Goal: Task Accomplishment & Management: Manage account settings

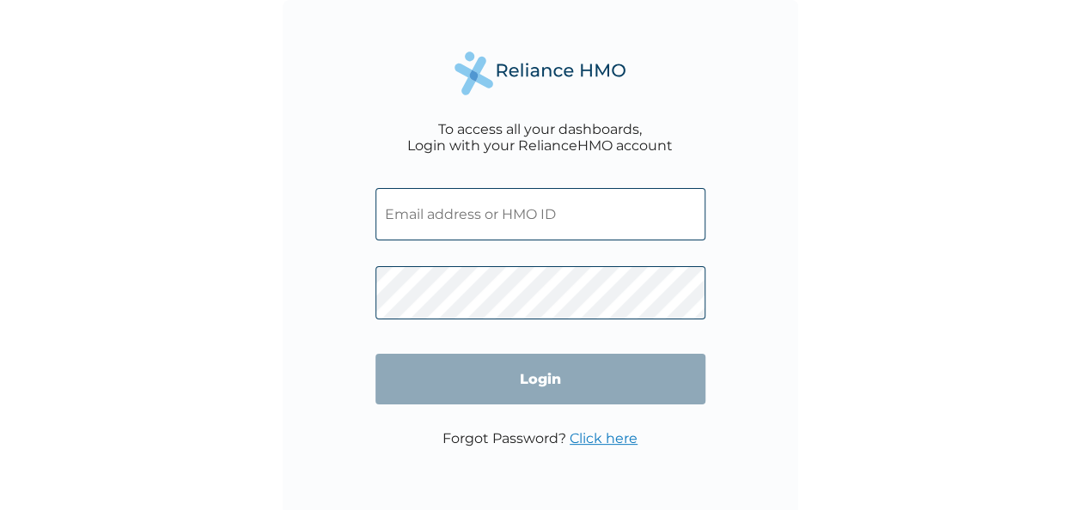
click at [520, 208] on input "text" at bounding box center [540, 214] width 330 height 52
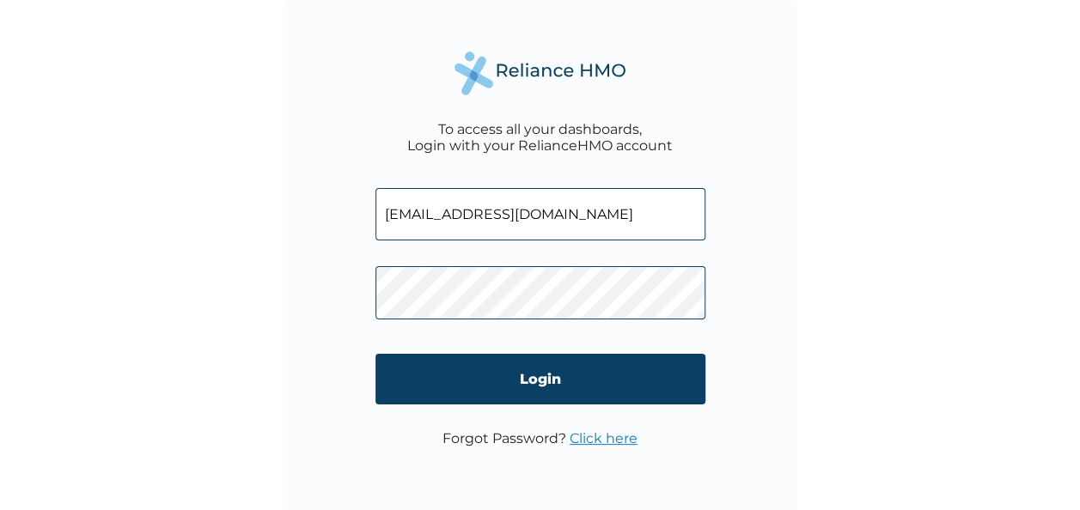
scroll to position [0, 2]
type input "tamarapreye.jumbo@charterhouselagos.com"
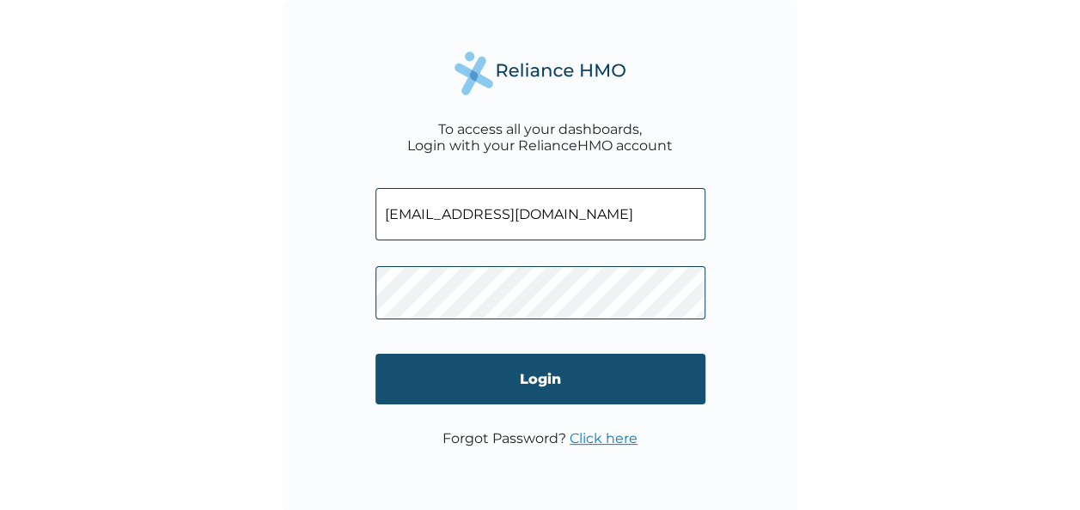
click at [545, 379] on input "Login" at bounding box center [540, 379] width 330 height 51
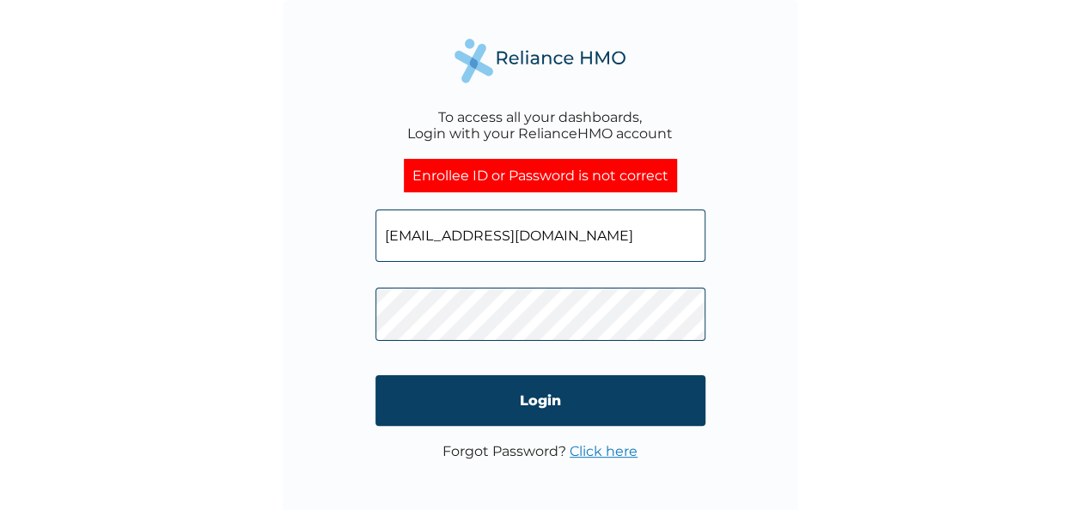
scroll to position [0, 2]
drag, startPoint x: 388, startPoint y: 237, endPoint x: 798, endPoint y: 289, distance: 413.1
click at [798, 289] on div "To access all your dashboards, Login with your RelianceHMO account Enrollee ID …" at bounding box center [540, 255] width 1080 height 510
type input "t"
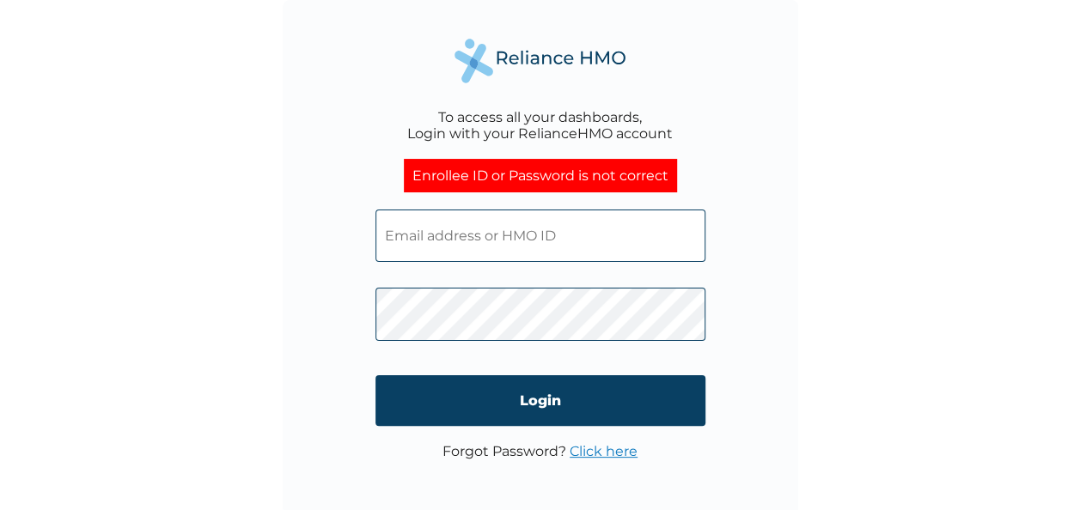
click at [467, 253] on input "text" at bounding box center [540, 236] width 330 height 52
paste input "CRG/10072/A"
type input "CRG/10072/A"
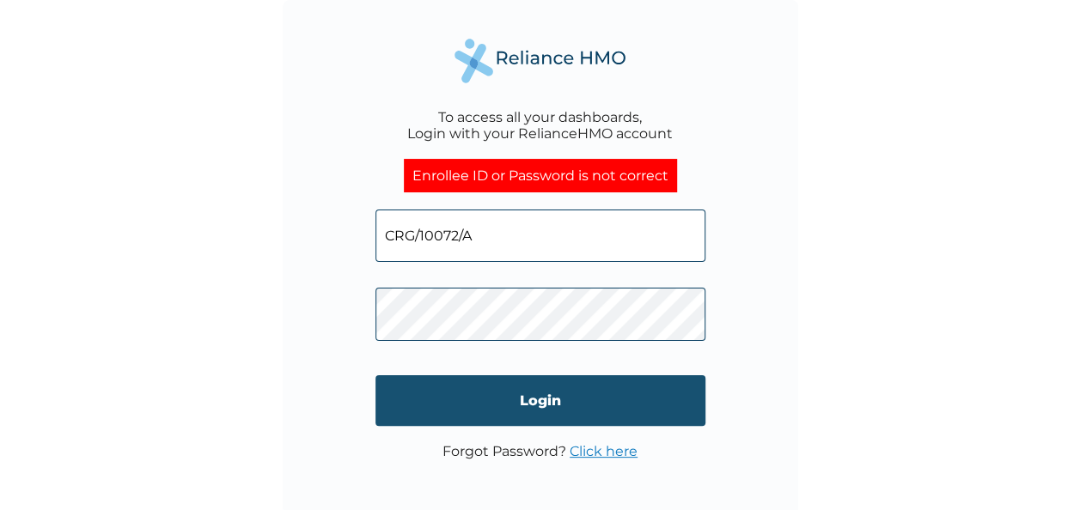
click at [558, 399] on input "Login" at bounding box center [540, 400] width 330 height 51
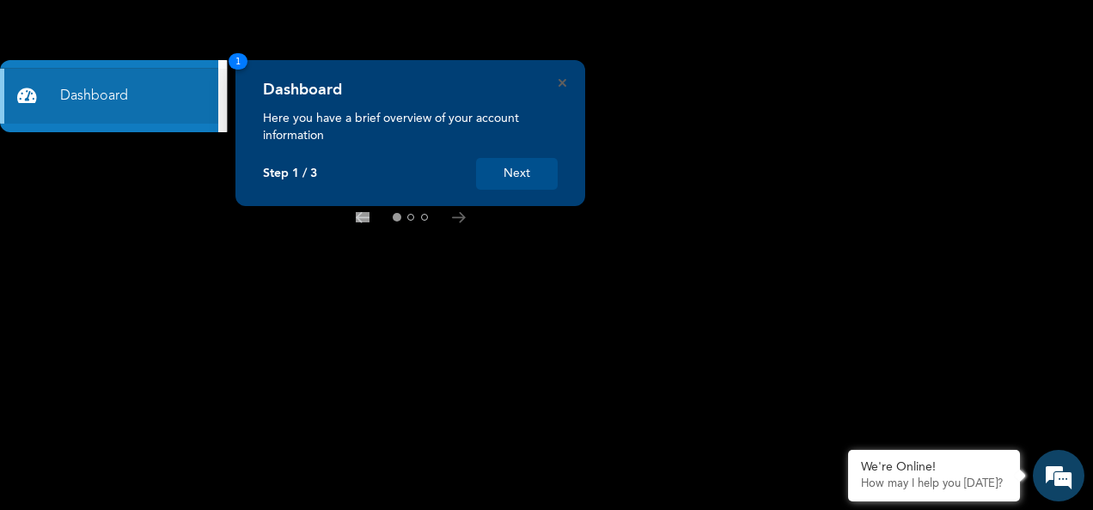
click at [515, 174] on button "Next" at bounding box center [517, 174] width 82 height 32
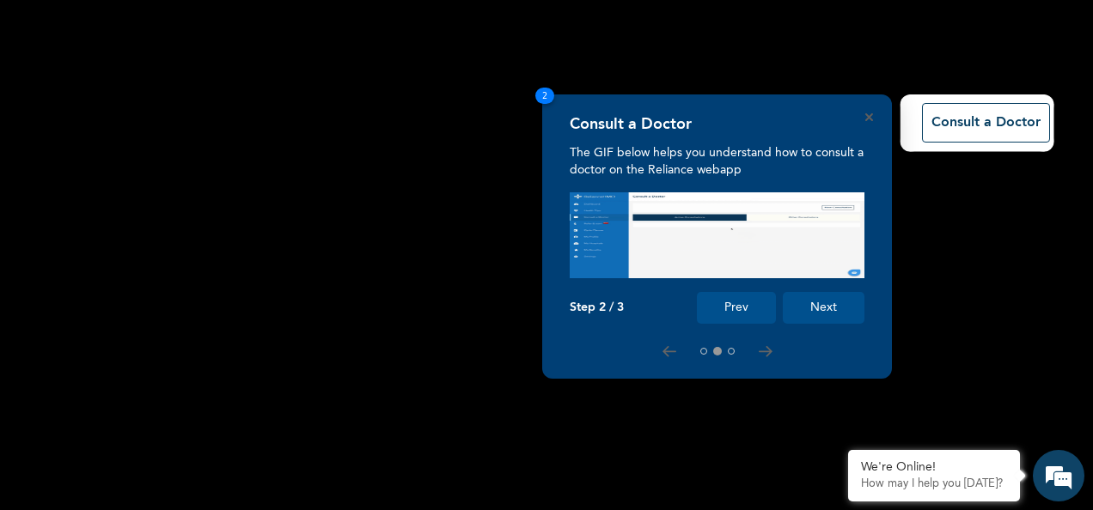
click at [824, 309] on button "Next" at bounding box center [824, 308] width 82 height 32
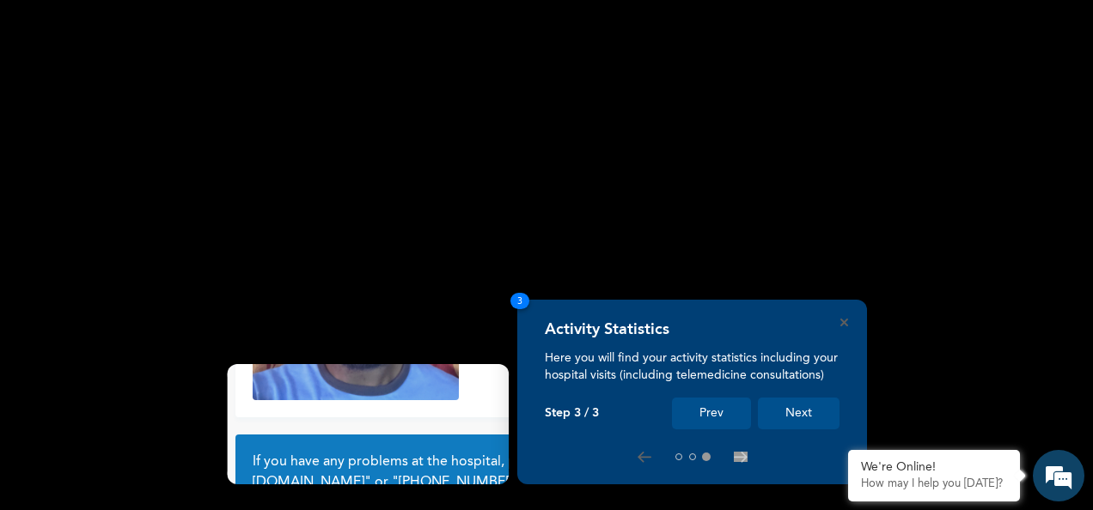
scroll to position [155, 0]
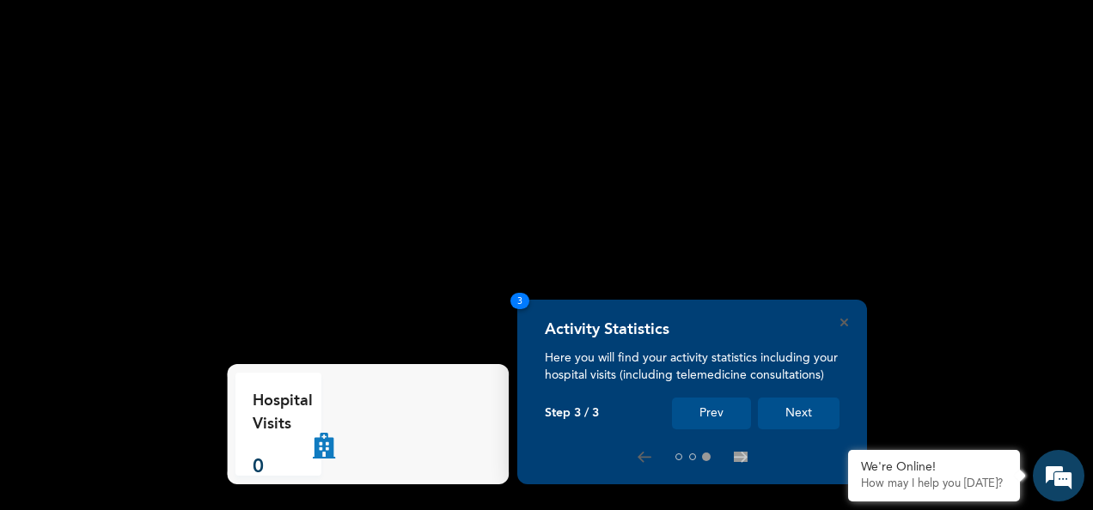
click at [812, 407] on button "Next" at bounding box center [799, 414] width 82 height 32
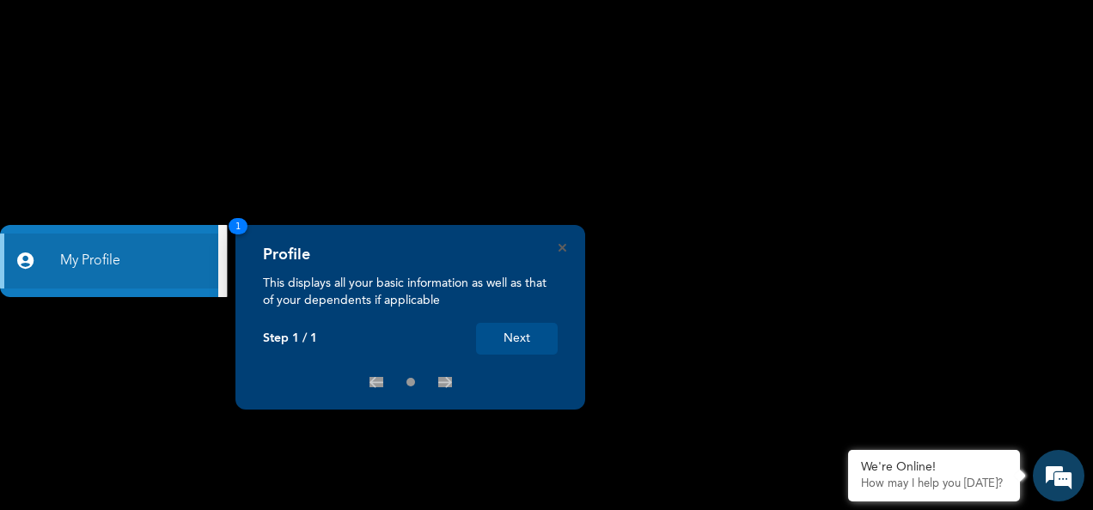
click at [510, 344] on button "Next" at bounding box center [517, 339] width 82 height 32
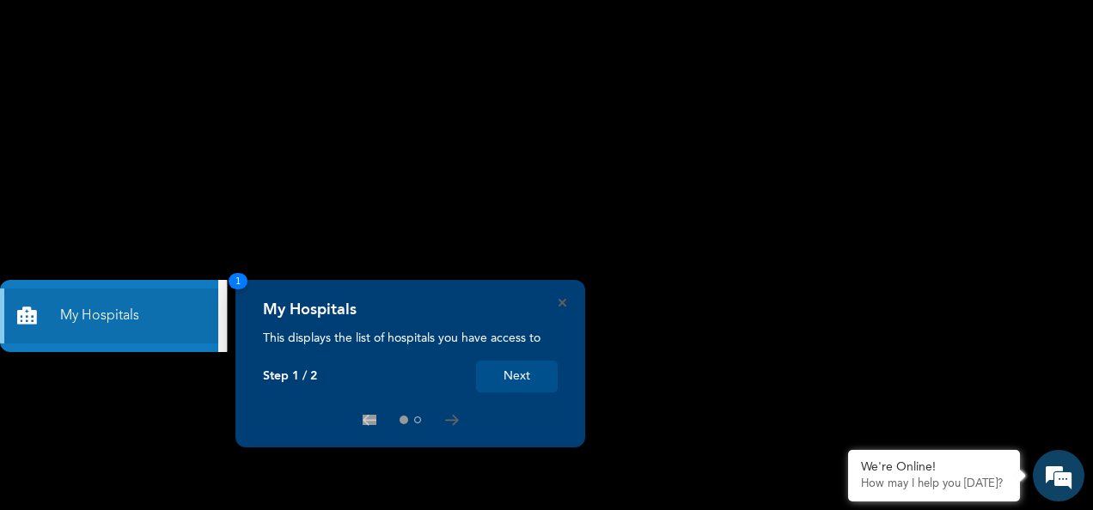
click at [536, 387] on button "Next" at bounding box center [517, 377] width 82 height 32
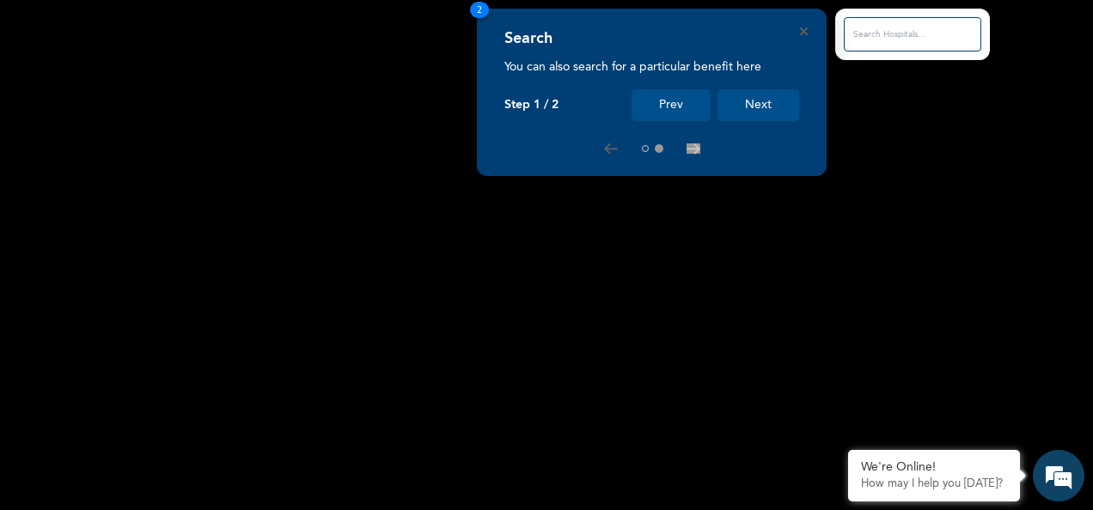
click at [763, 106] on button "Next" at bounding box center [758, 105] width 82 height 32
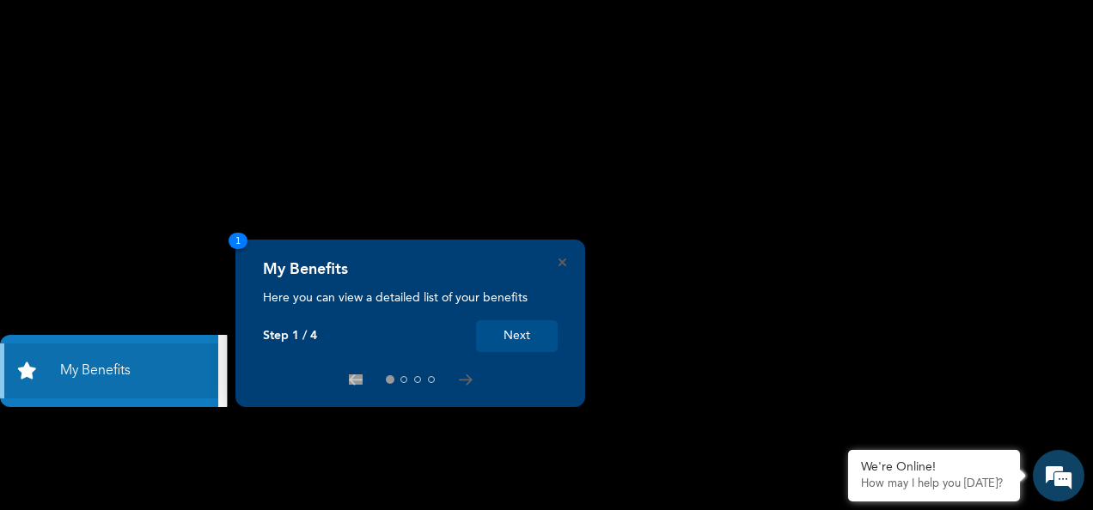
click at [505, 333] on button "Next" at bounding box center [517, 336] width 82 height 32
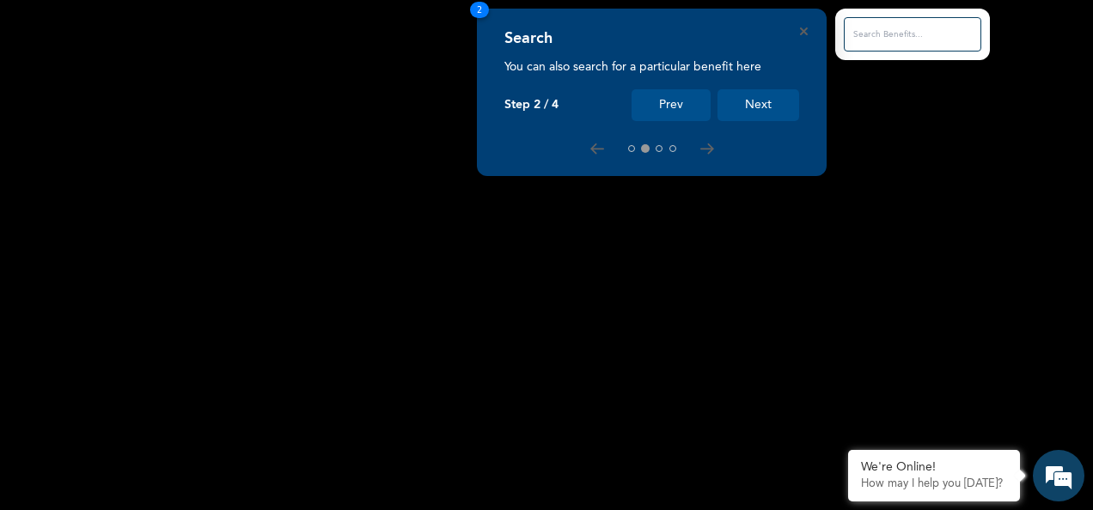
click at [772, 110] on button "Next" at bounding box center [758, 105] width 82 height 32
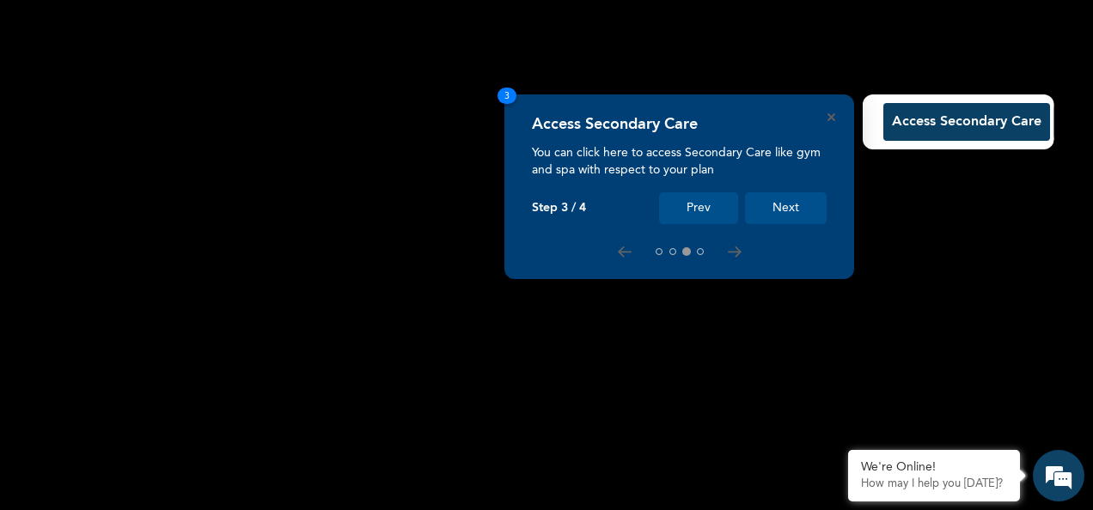
click at [774, 206] on button "Next" at bounding box center [786, 208] width 82 height 32
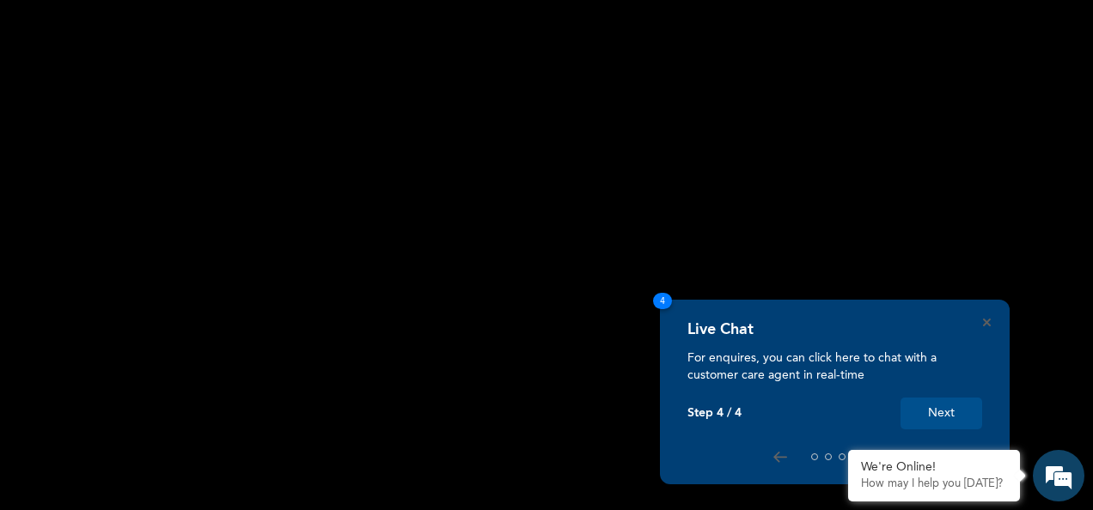
click at [917, 404] on button "Next" at bounding box center [941, 414] width 82 height 32
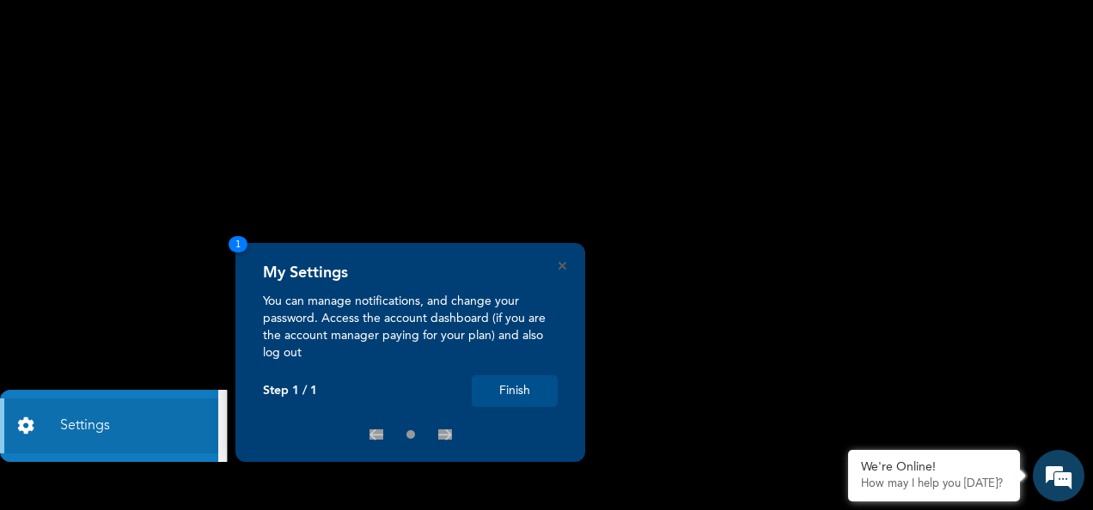
click at [530, 396] on button "Finish" at bounding box center [515, 391] width 86 height 32
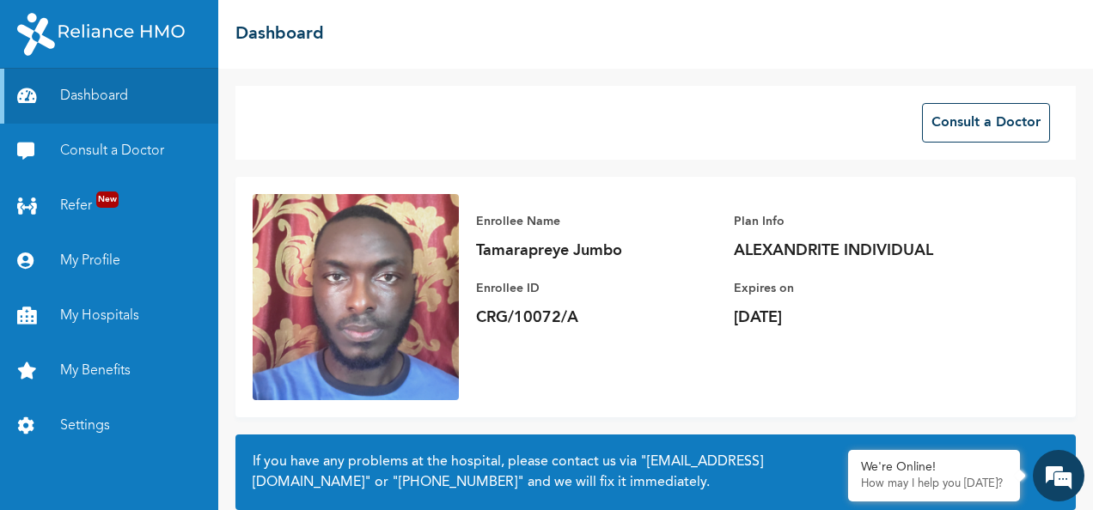
scroll to position [155, 0]
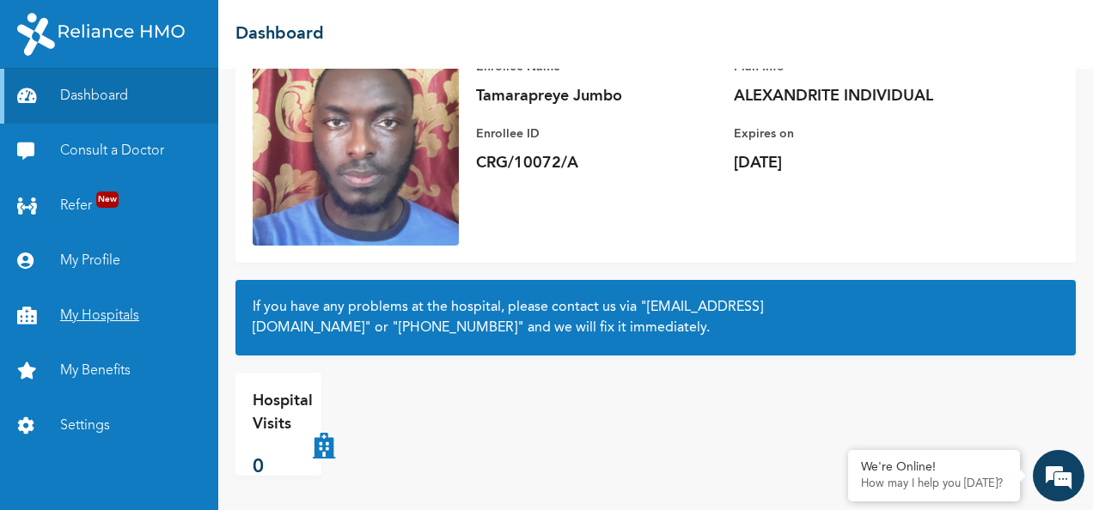
click at [110, 310] on link "My Hospitals" at bounding box center [109, 316] width 218 height 55
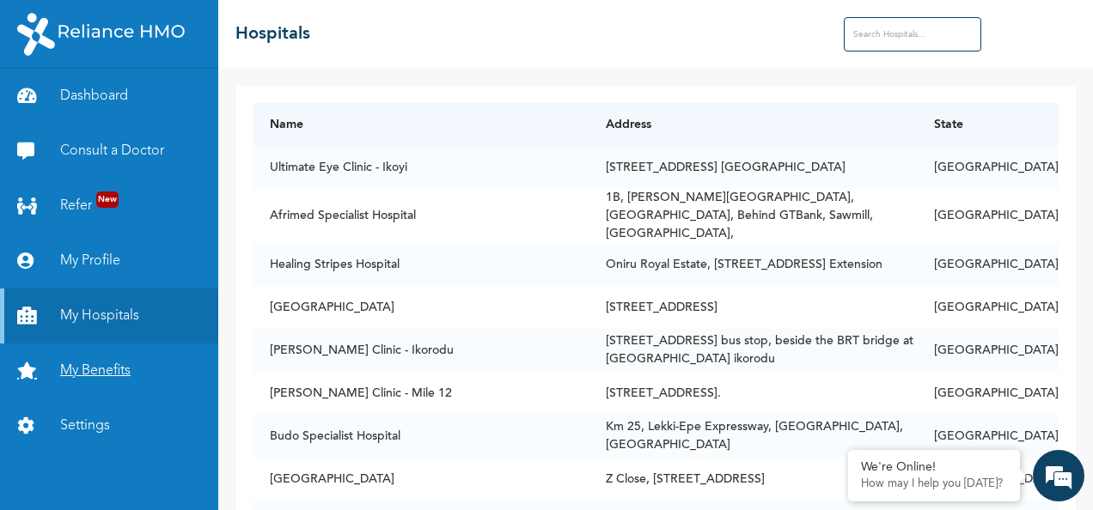
click at [124, 373] on link "My Benefits" at bounding box center [109, 371] width 218 height 55
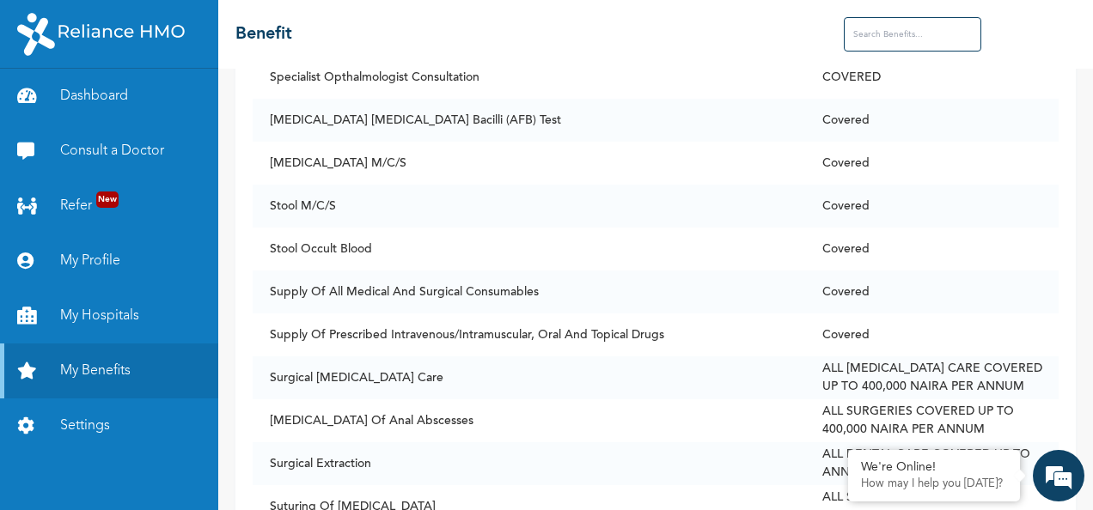
scroll to position [11677, 0]
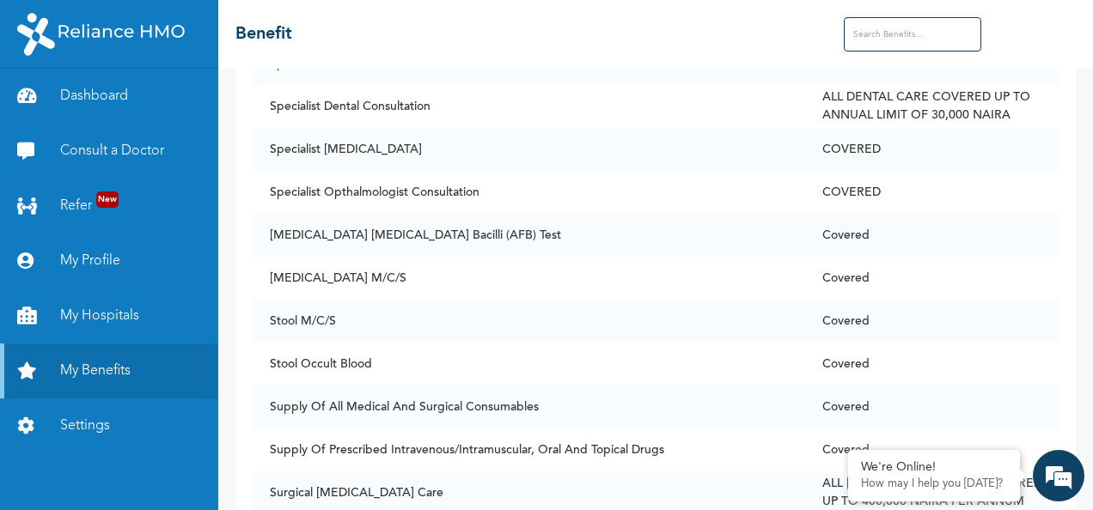
click at [916, 38] on input "text" at bounding box center [912, 34] width 137 height 34
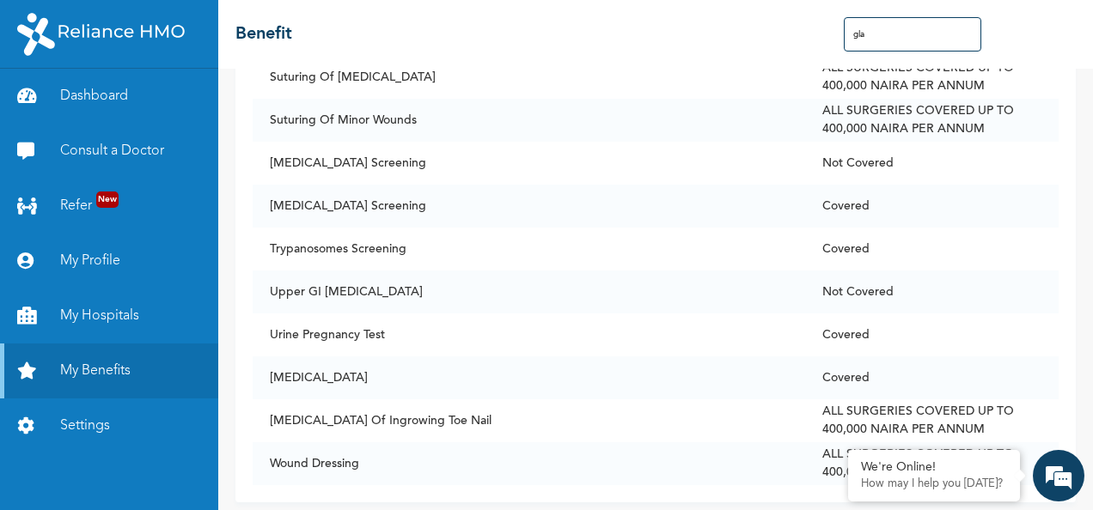
scroll to position [0, 0]
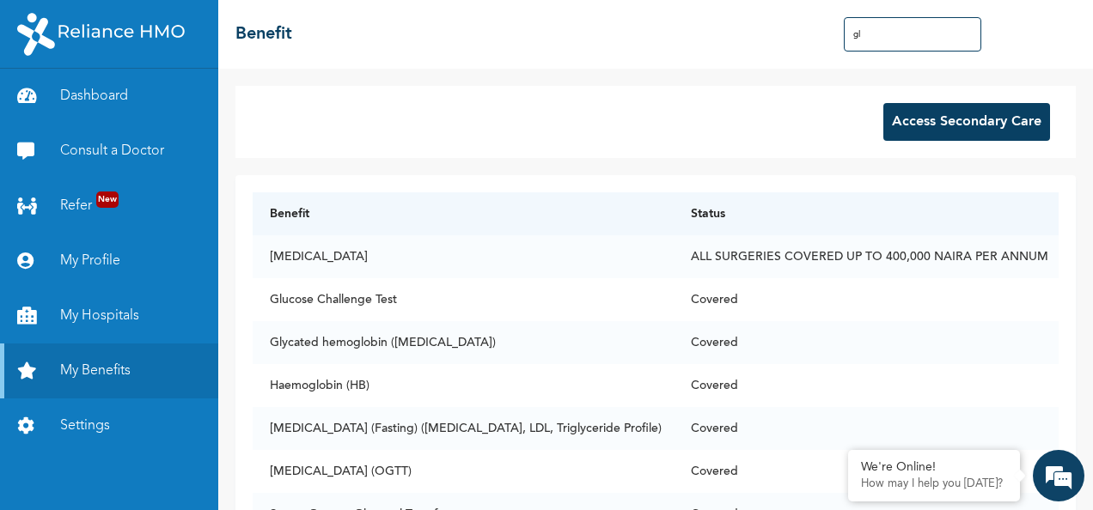
type input "g"
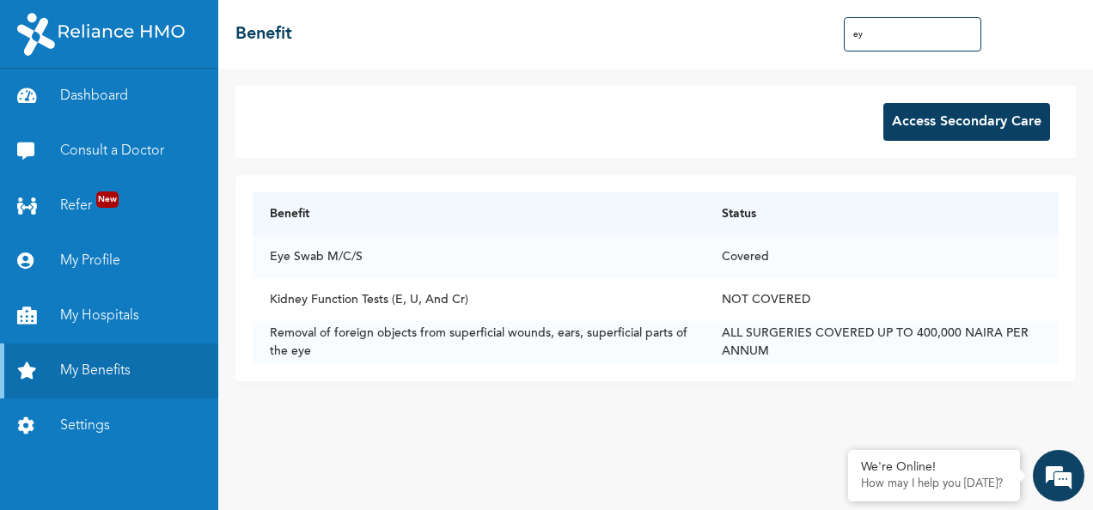
type input "e"
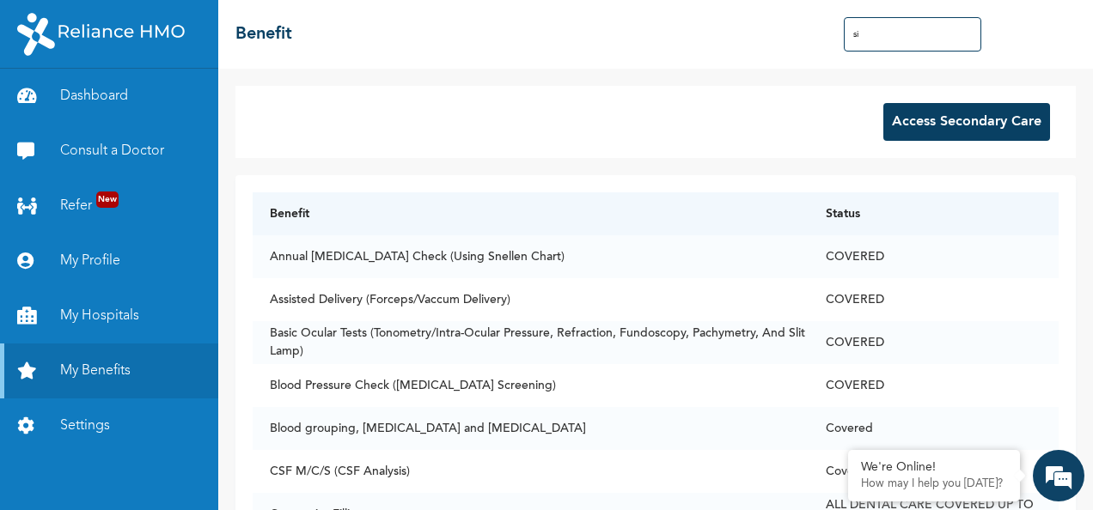
type input "s"
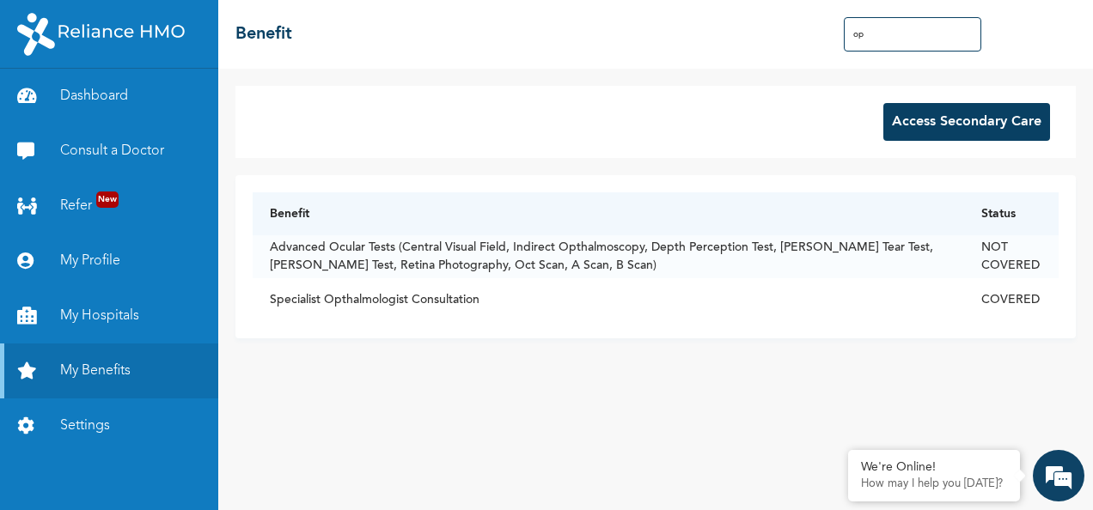
type input "o"
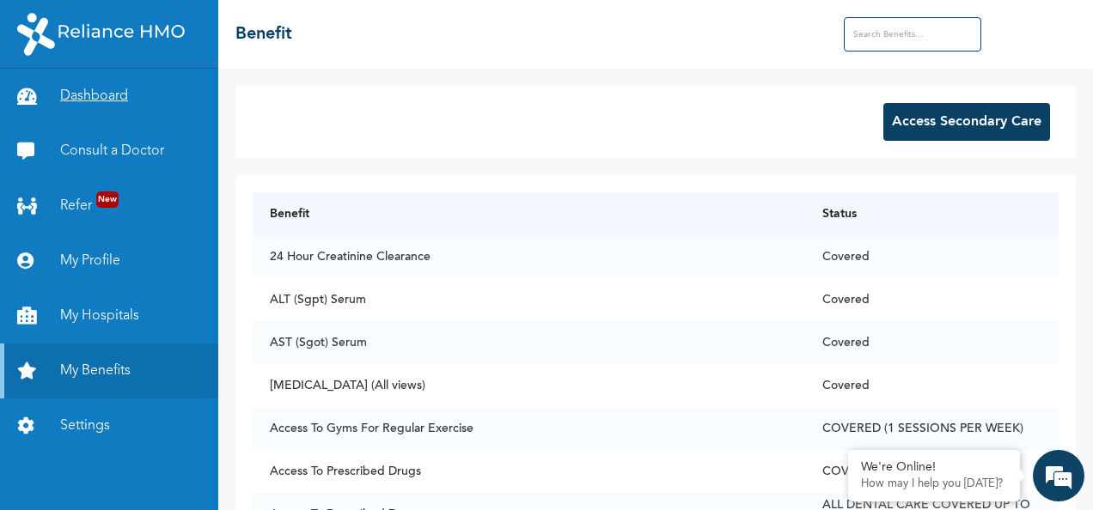
click at [153, 96] on link "Dashboard" at bounding box center [109, 96] width 218 height 55
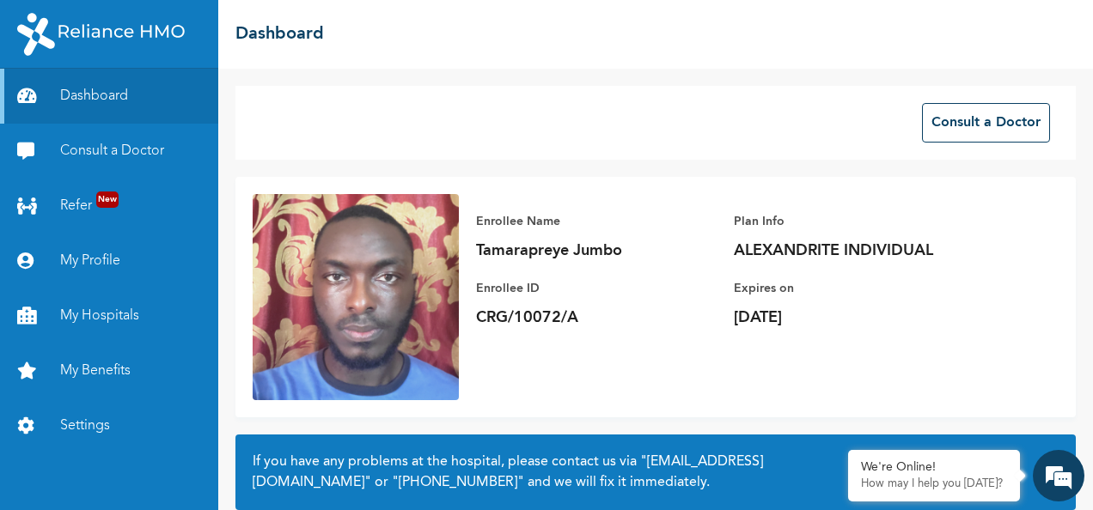
scroll to position [155, 0]
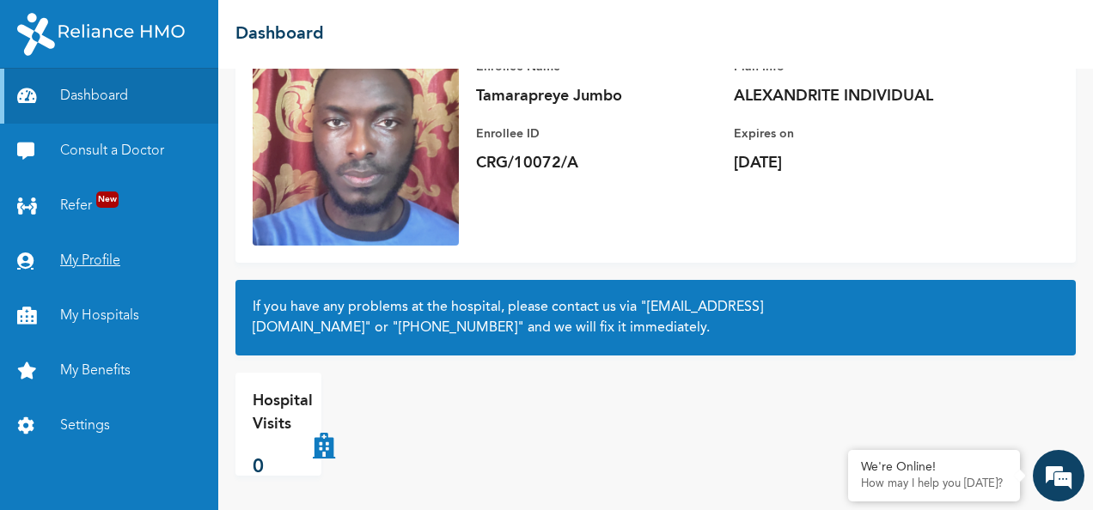
click at [83, 272] on link "My Profile" at bounding box center [109, 261] width 218 height 55
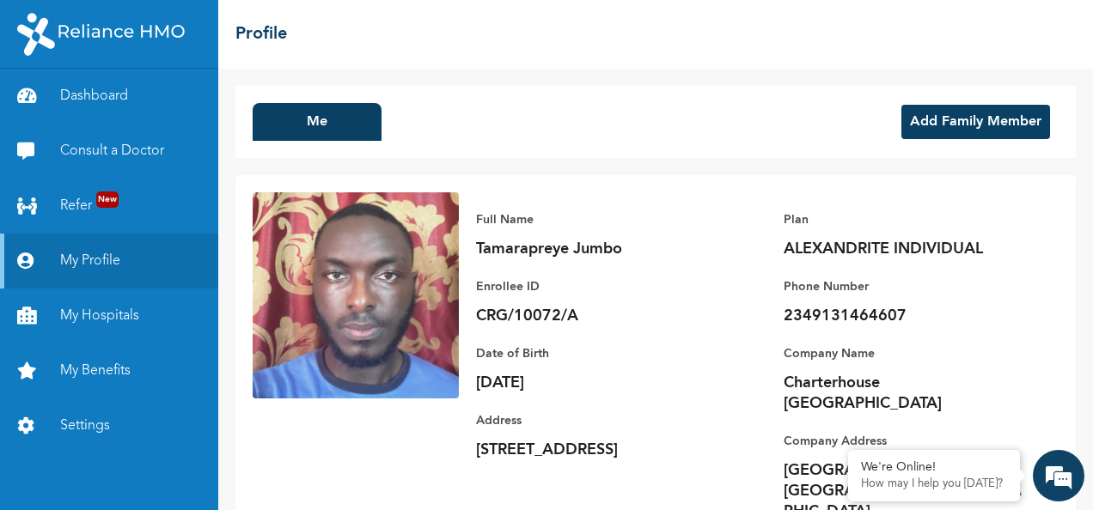
scroll to position [40, 0]
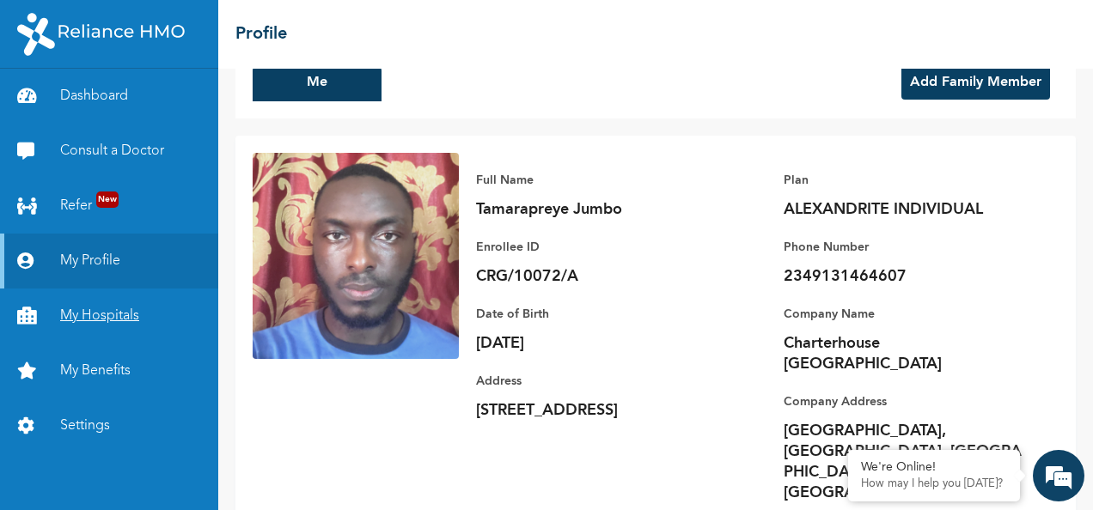
click at [108, 325] on link "My Hospitals" at bounding box center [109, 316] width 218 height 55
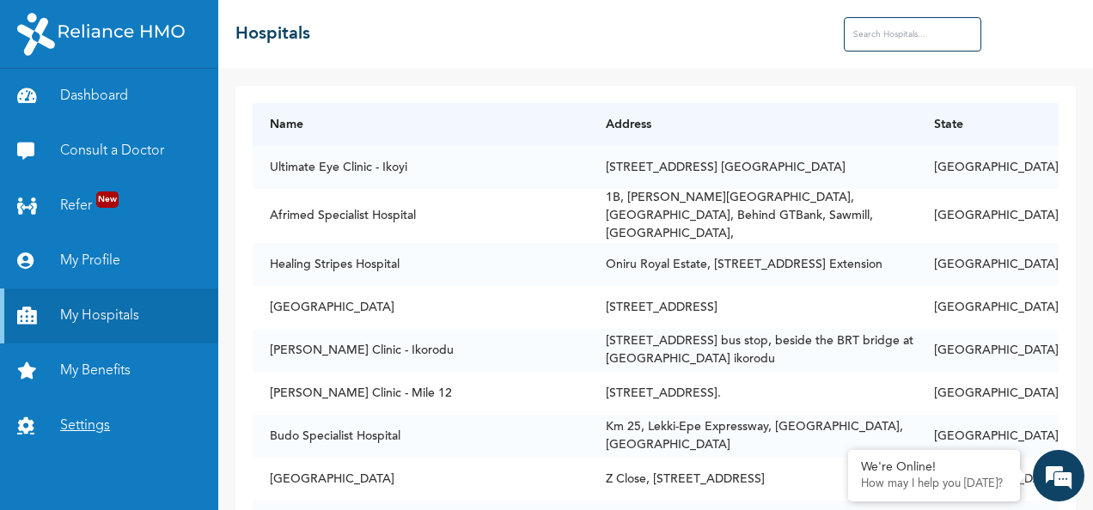
click at [101, 423] on link "Settings" at bounding box center [109, 426] width 218 height 55
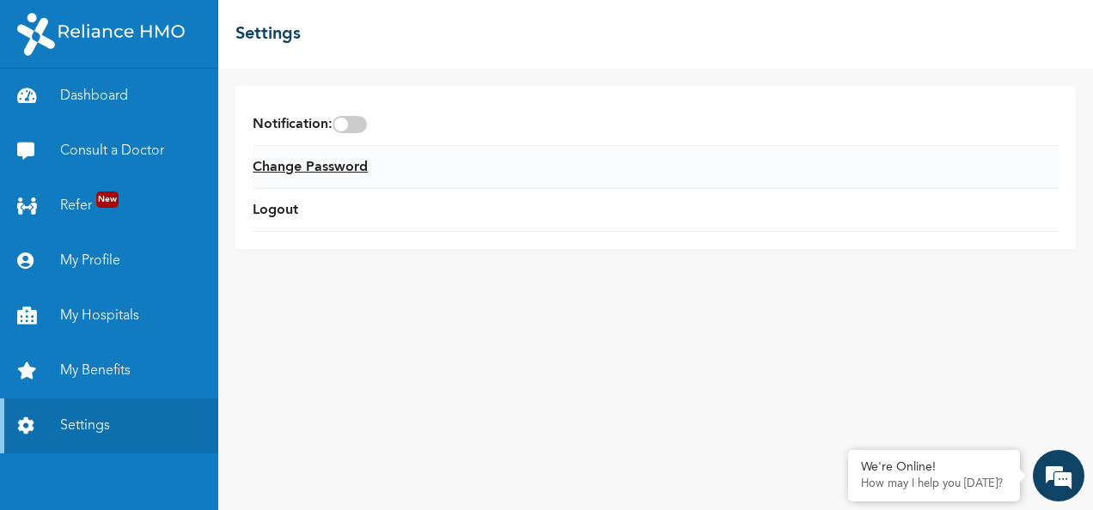
click at [290, 162] on link "Change Password" at bounding box center [310, 167] width 115 height 21
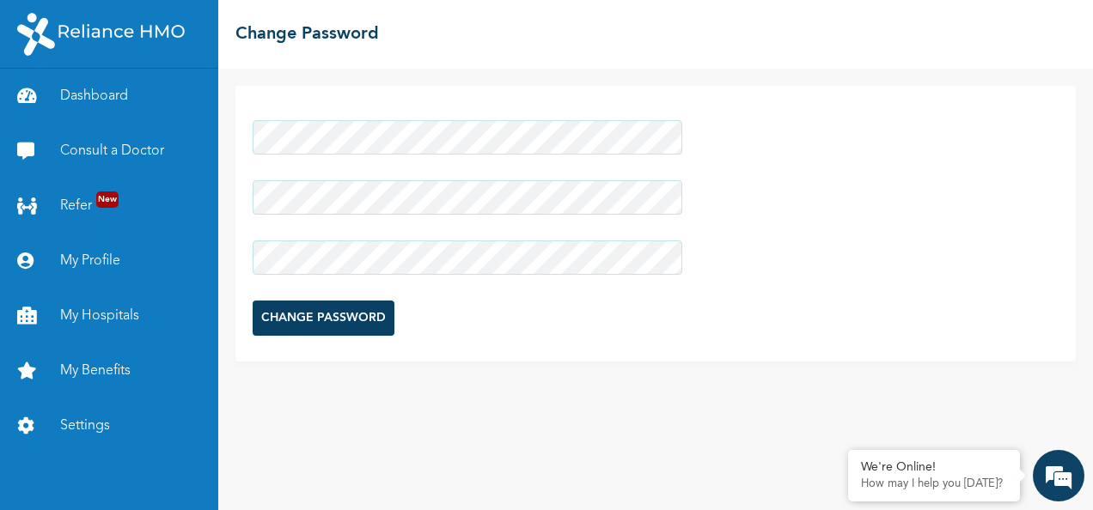
click at [223, 237] on div "CHANGE PASSWORD" at bounding box center [655, 290] width 875 height 442
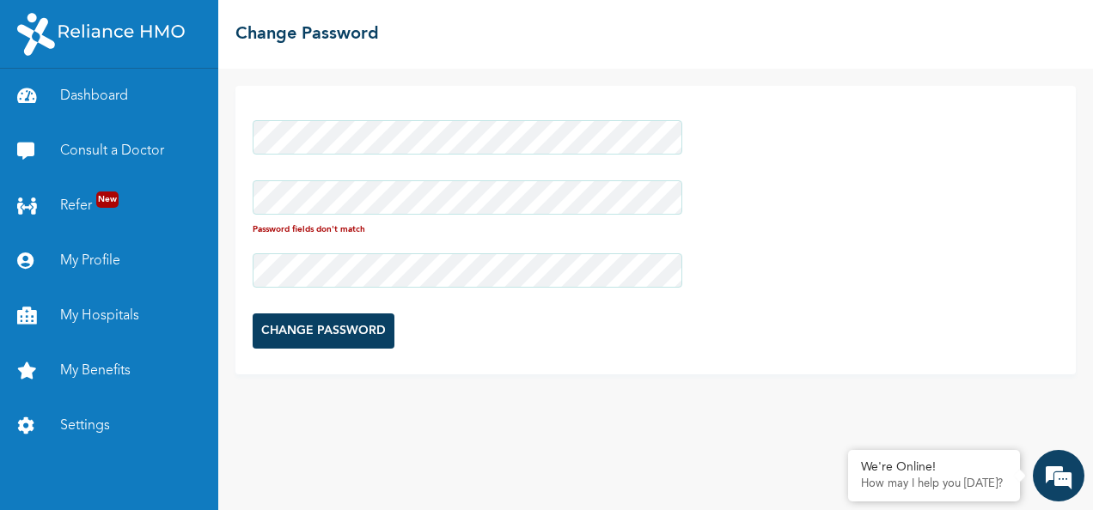
click at [316, 251] on div at bounding box center [468, 271] width 430 height 52
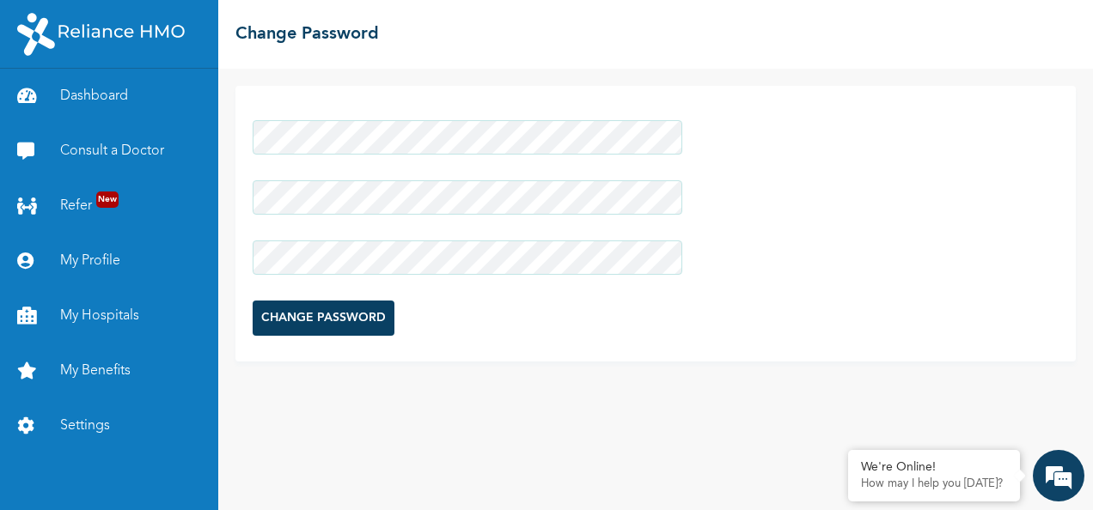
click at [320, 309] on input "CHANGE PASSWORD" at bounding box center [324, 318] width 142 height 35
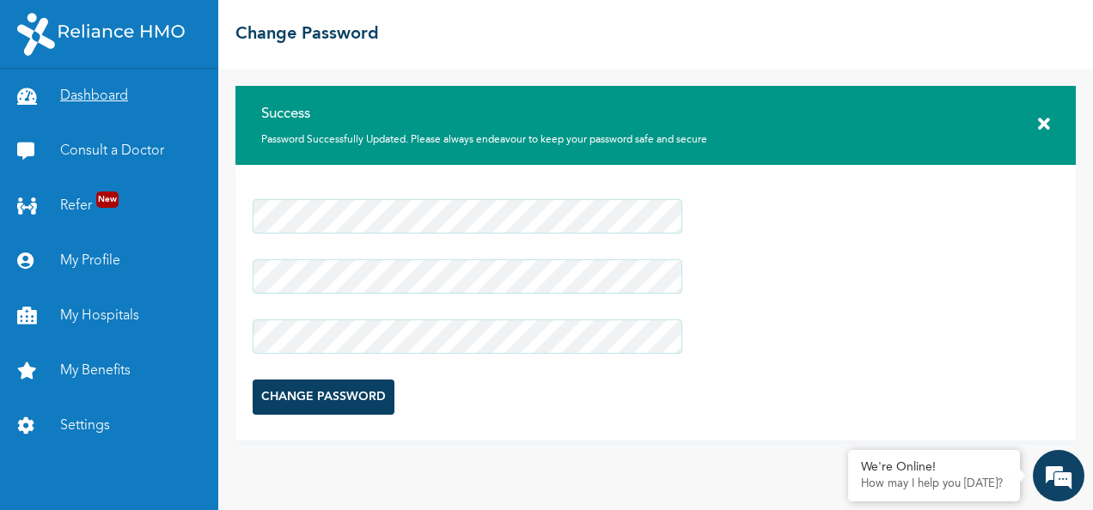
click at [132, 84] on link "Dashboard" at bounding box center [109, 96] width 218 height 55
